Goal: Transaction & Acquisition: Obtain resource

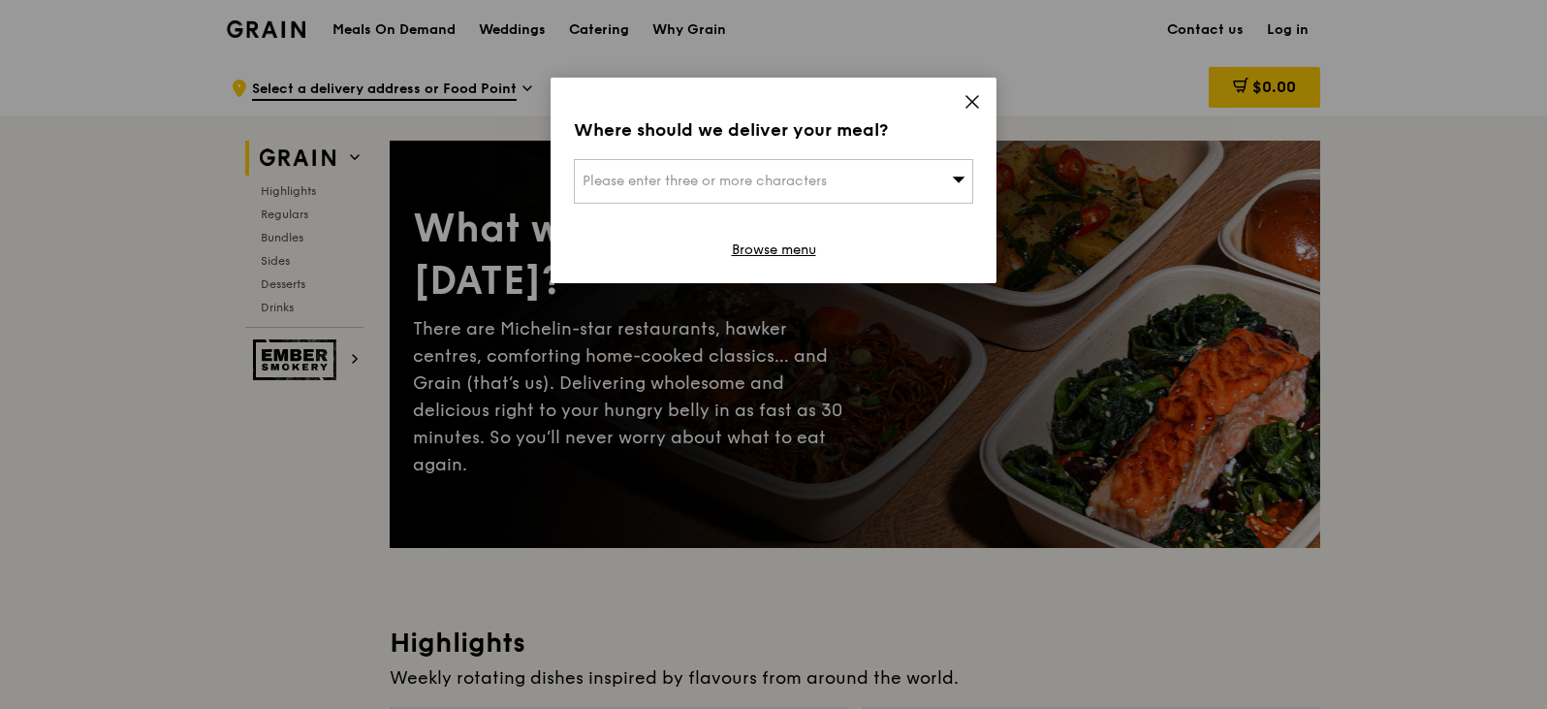
click at [966, 95] on icon at bounding box center [972, 101] width 17 height 17
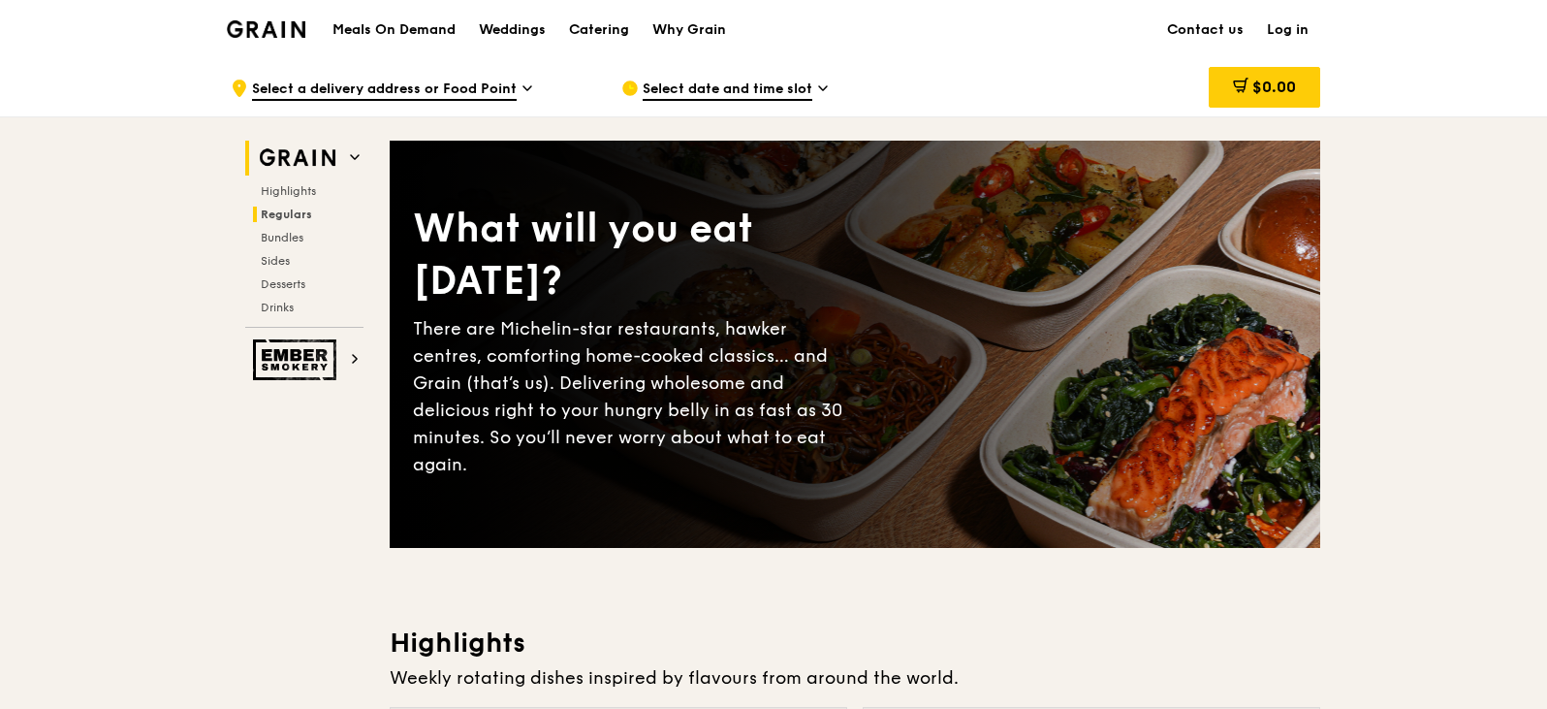
click at [310, 209] on span "Regulars" at bounding box center [286, 214] width 51 height 14
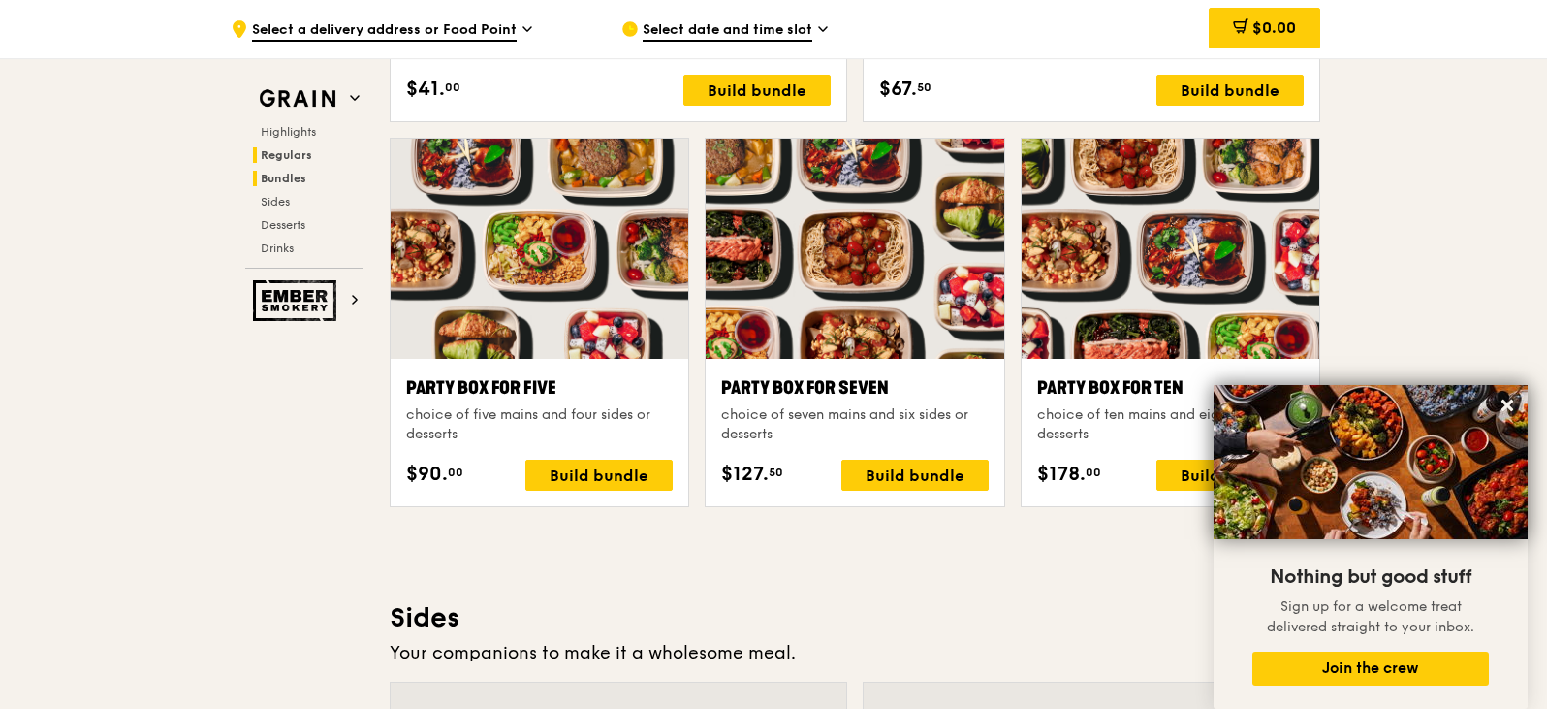
scroll to position [4068, 0]
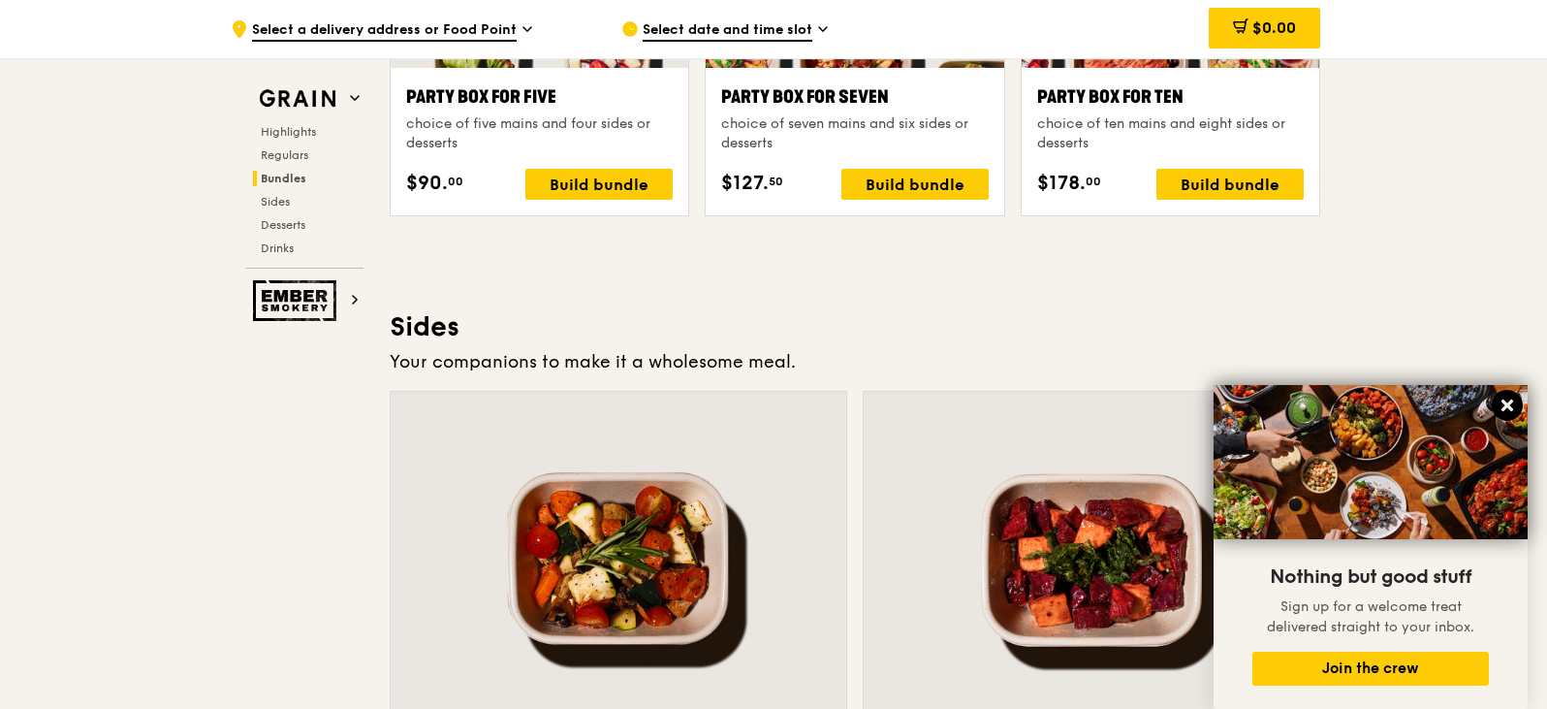
click at [1511, 401] on icon at bounding box center [1508, 405] width 12 height 12
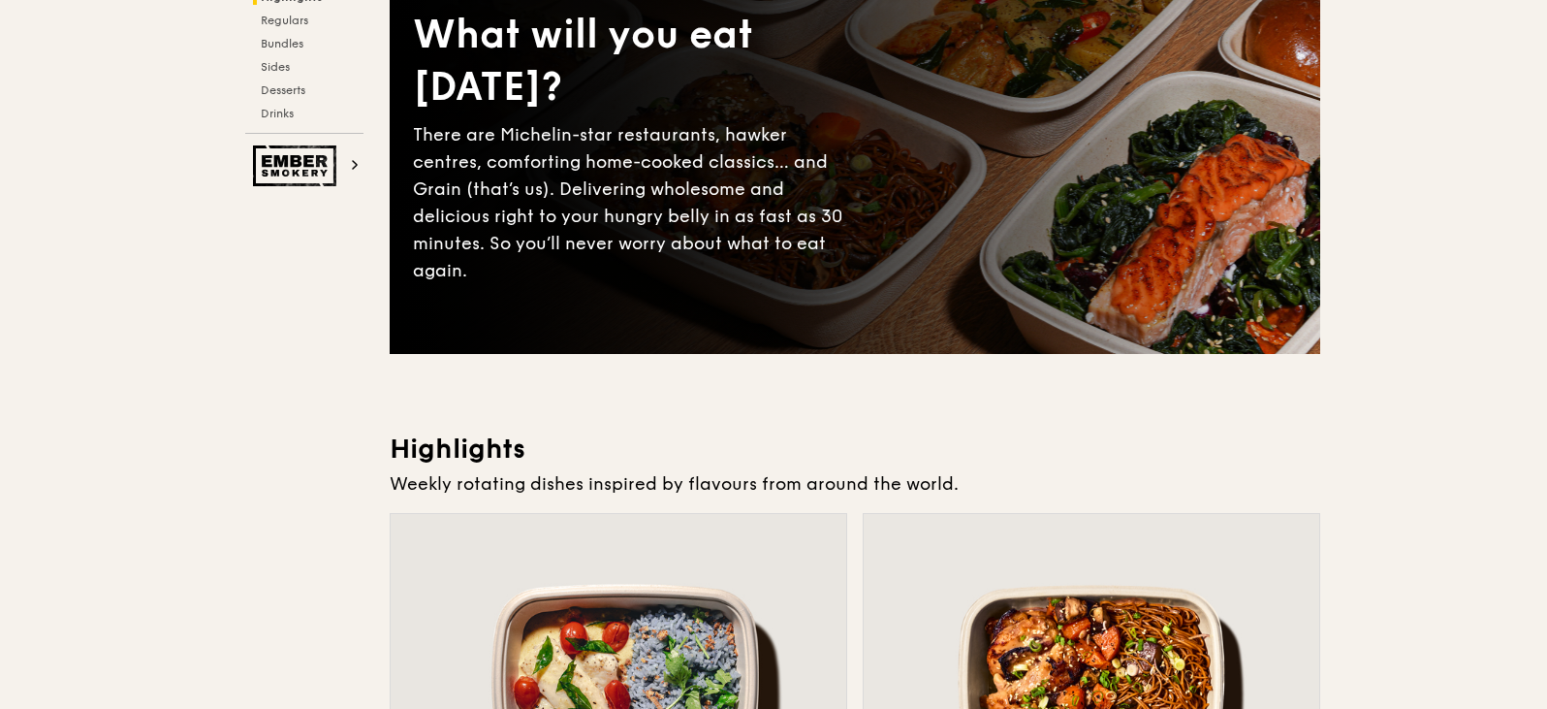
scroll to position [0, 0]
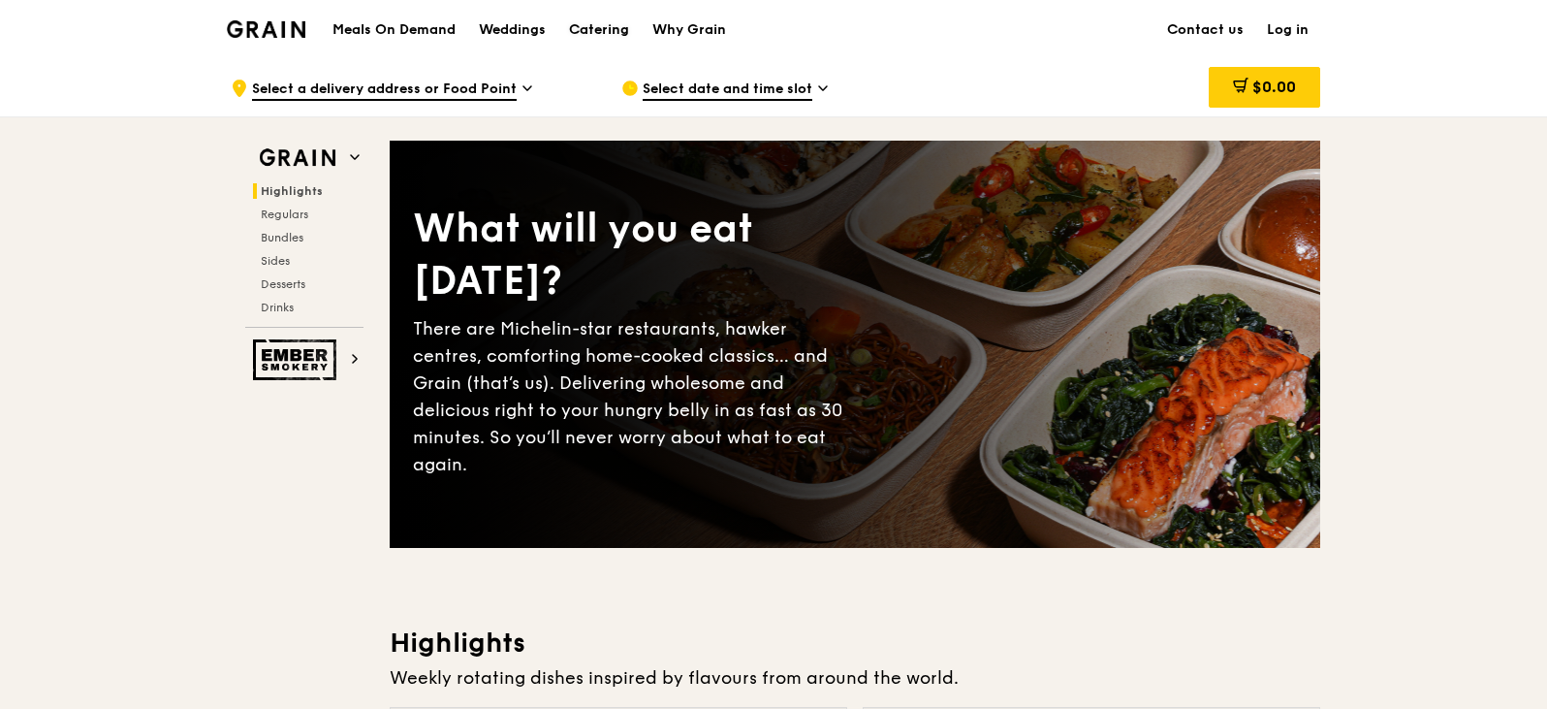
click at [596, 33] on div "Catering" at bounding box center [599, 30] width 60 height 58
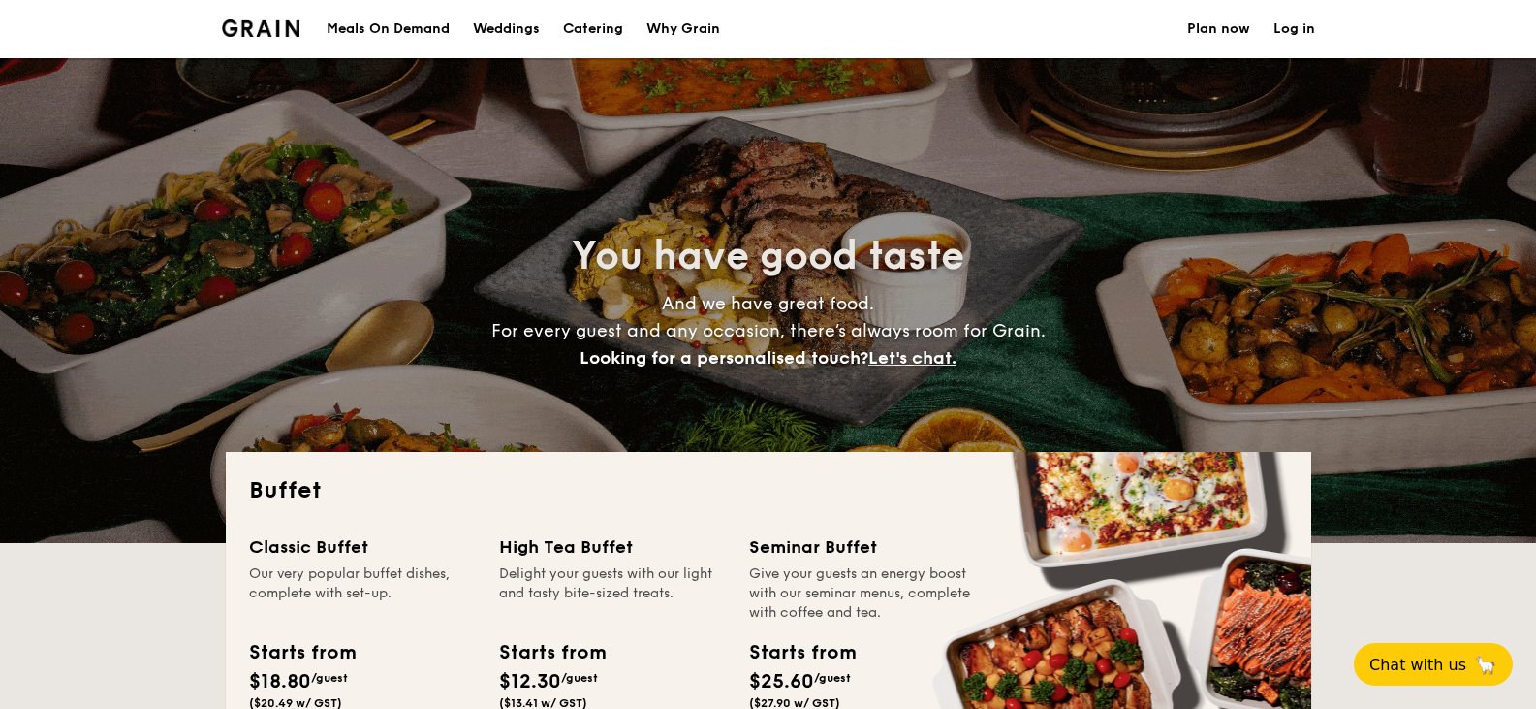
select select
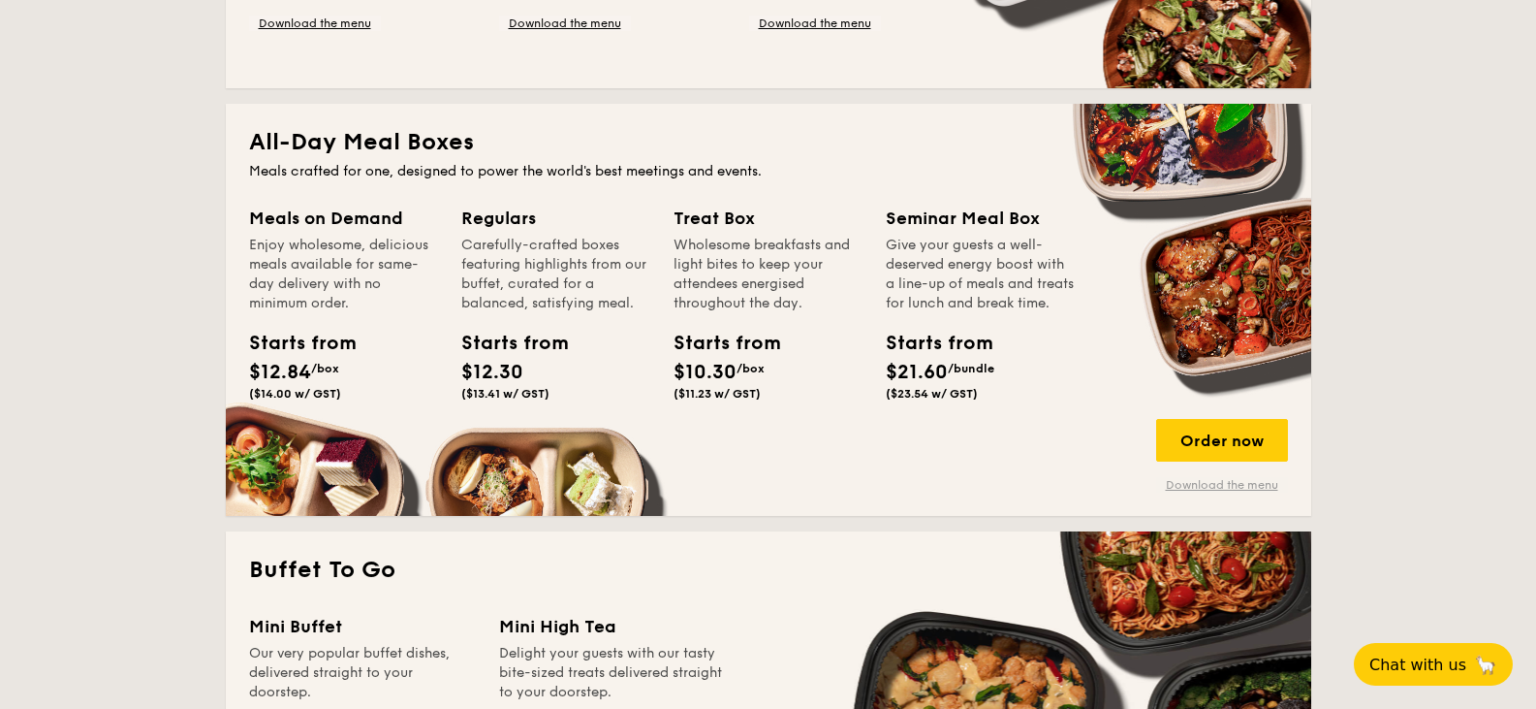
click at [1191, 478] on link "Download the menu" at bounding box center [1222, 485] width 132 height 16
